Goal: Transaction & Acquisition: Purchase product/service

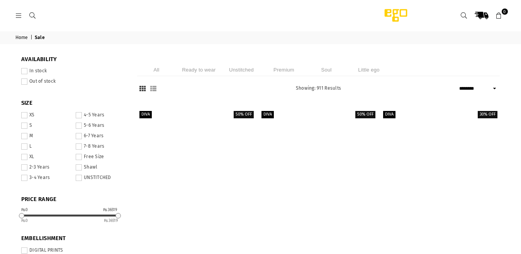
select select "******"
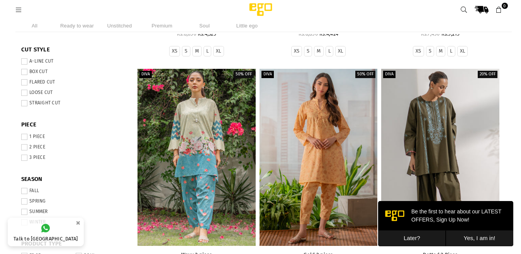
click at [430, 239] on button "Later?" at bounding box center [412, 238] width 68 height 16
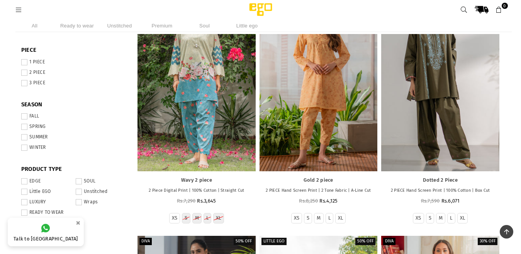
scroll to position [538, 0]
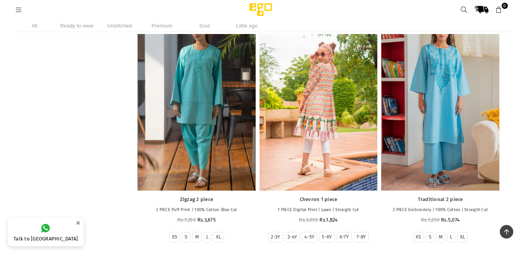
click at [304, 150] on div at bounding box center [319, 102] width 118 height 177
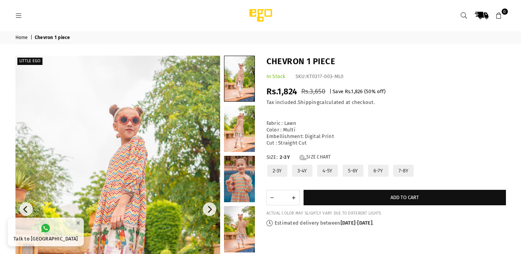
click at [126, 196] on img at bounding box center [117, 209] width 205 height 307
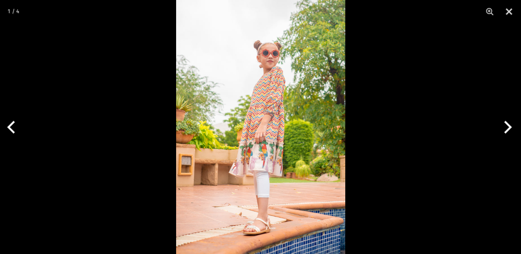
click at [126, 196] on div at bounding box center [260, 127] width 521 height 254
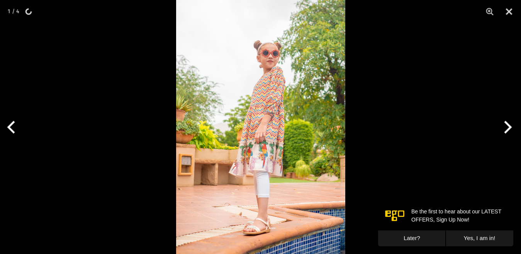
click at [262, 117] on img at bounding box center [260, 127] width 169 height 254
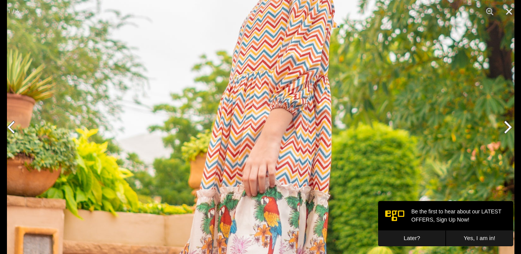
click at [259, 214] on img at bounding box center [261, 146] width 508 height 761
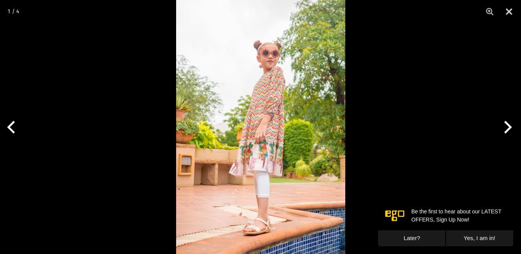
click at [259, 214] on img at bounding box center [260, 127] width 169 height 254
